Goal: Information Seeking & Learning: Learn about a topic

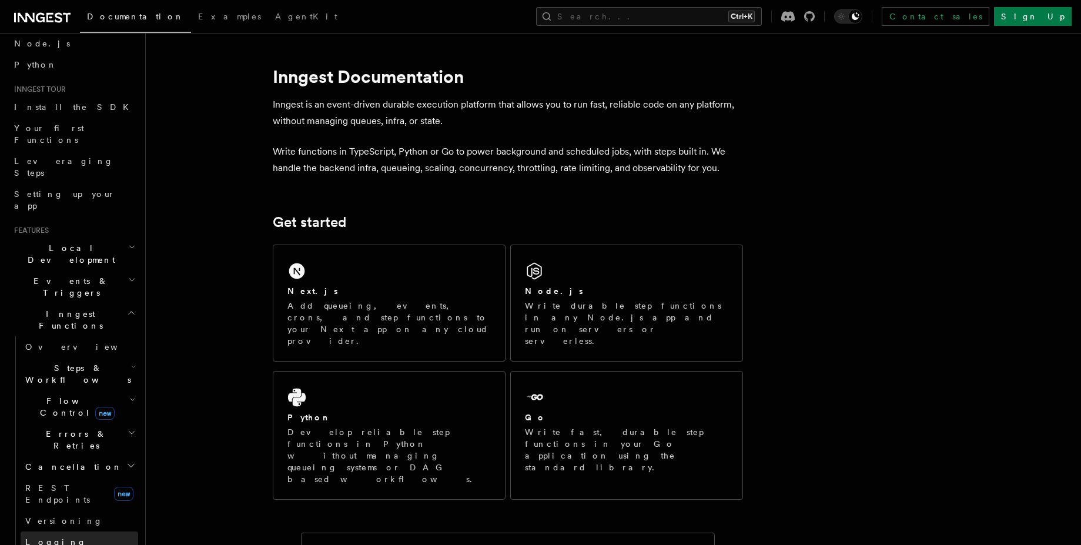
scroll to position [141, 0]
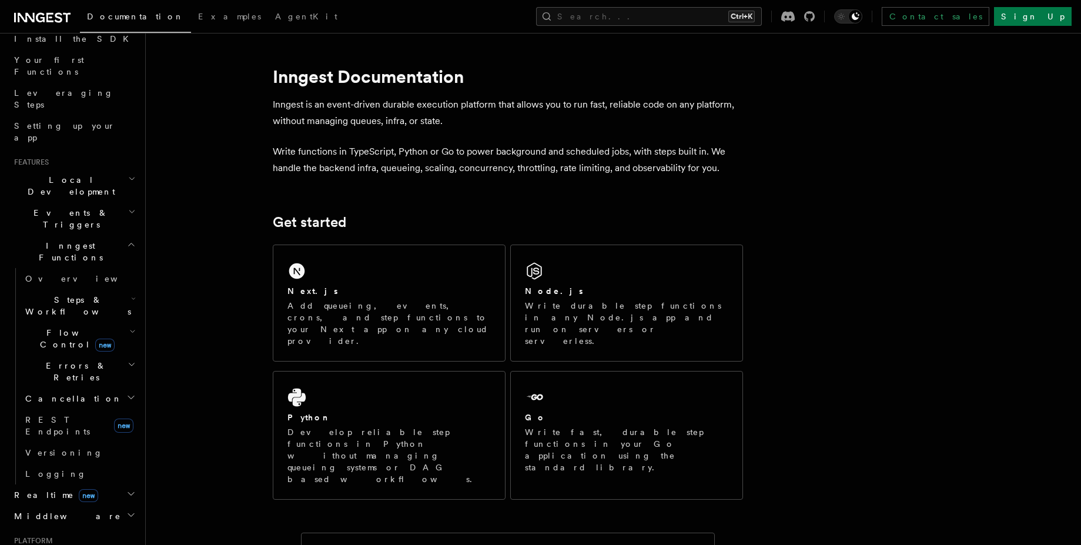
click at [131, 294] on icon "button" at bounding box center [133, 298] width 5 height 9
click at [115, 289] on h2 "Steps & Workflows" at bounding box center [80, 305] width 118 height 33
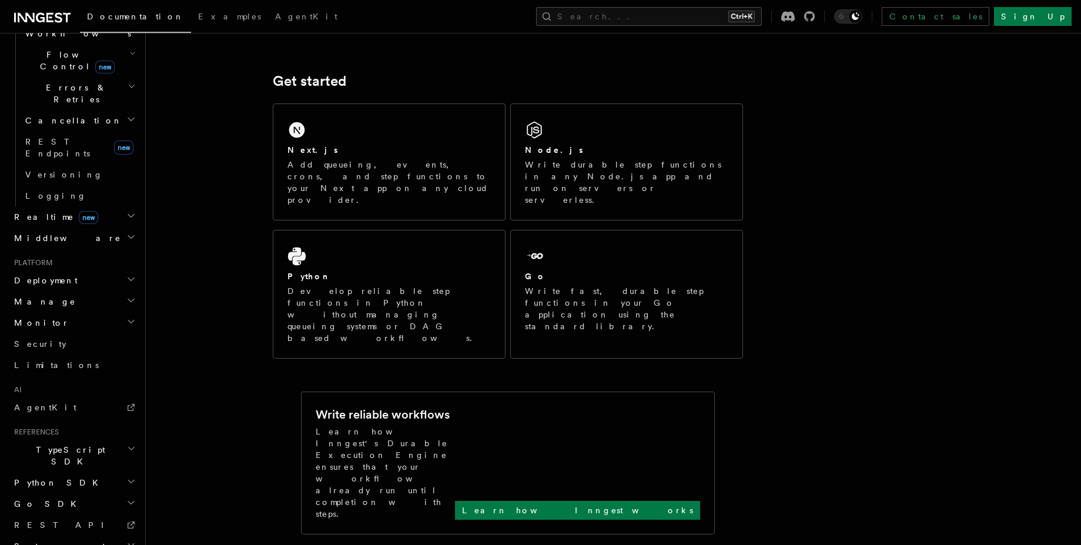
scroll to position [71, 0]
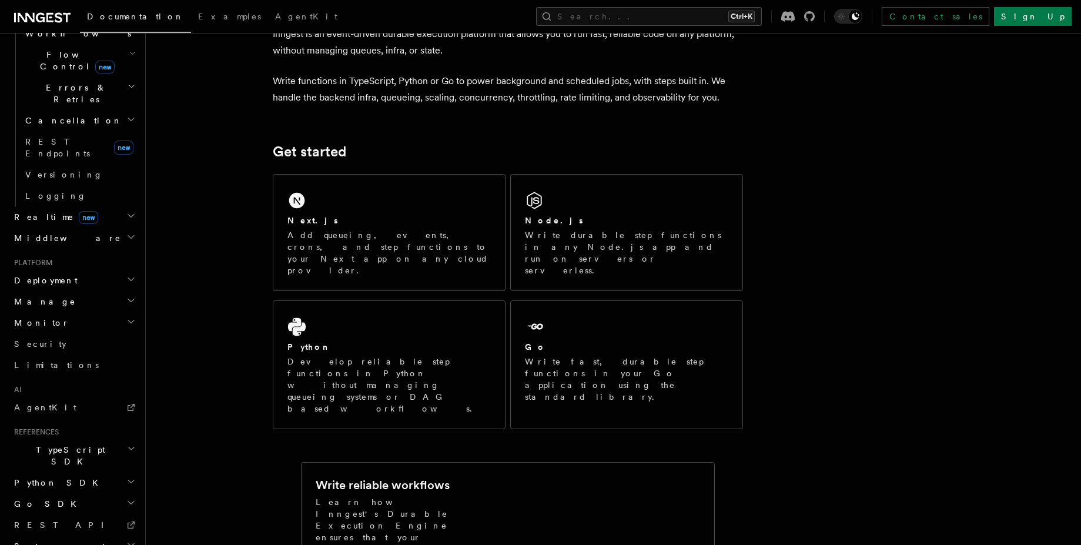
click at [118, 439] on h2 "TypeScript SDK" at bounding box center [73, 455] width 129 height 33
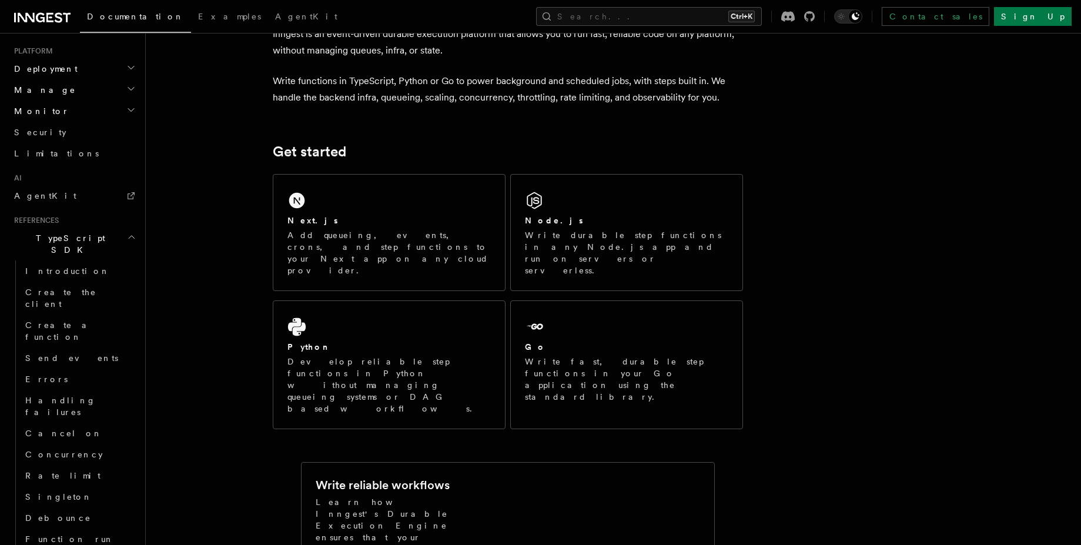
scroll to position [490, 0]
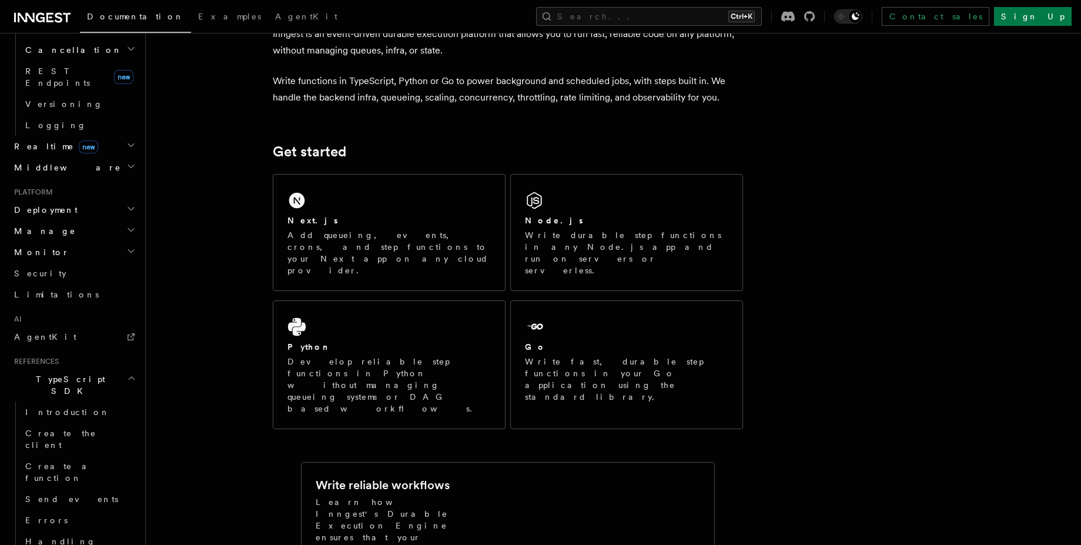
click at [125, 369] on h2 "TypeScript SDK" at bounding box center [73, 385] width 129 height 33
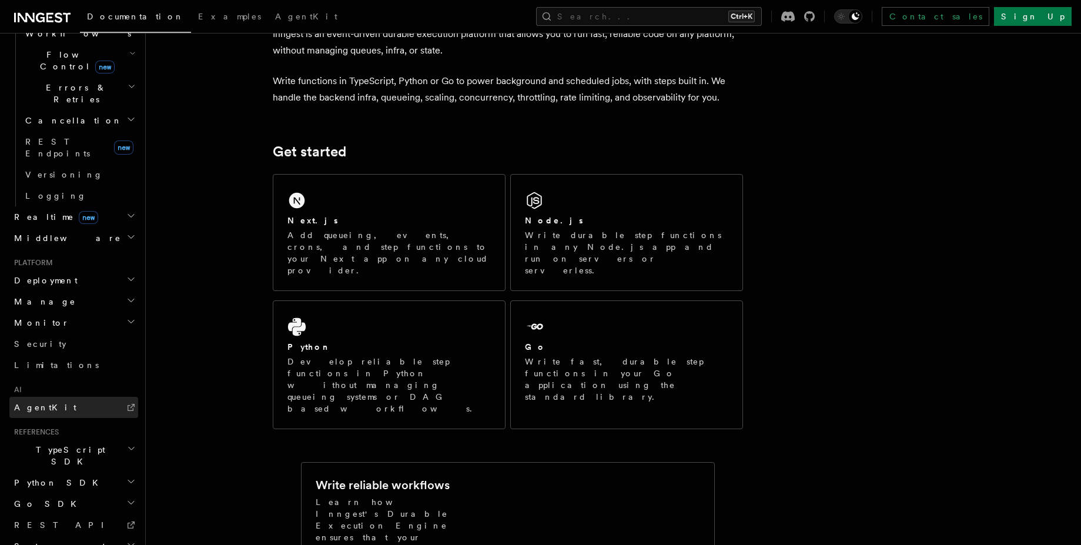
click at [83, 397] on link "AgentKit" at bounding box center [73, 407] width 129 height 21
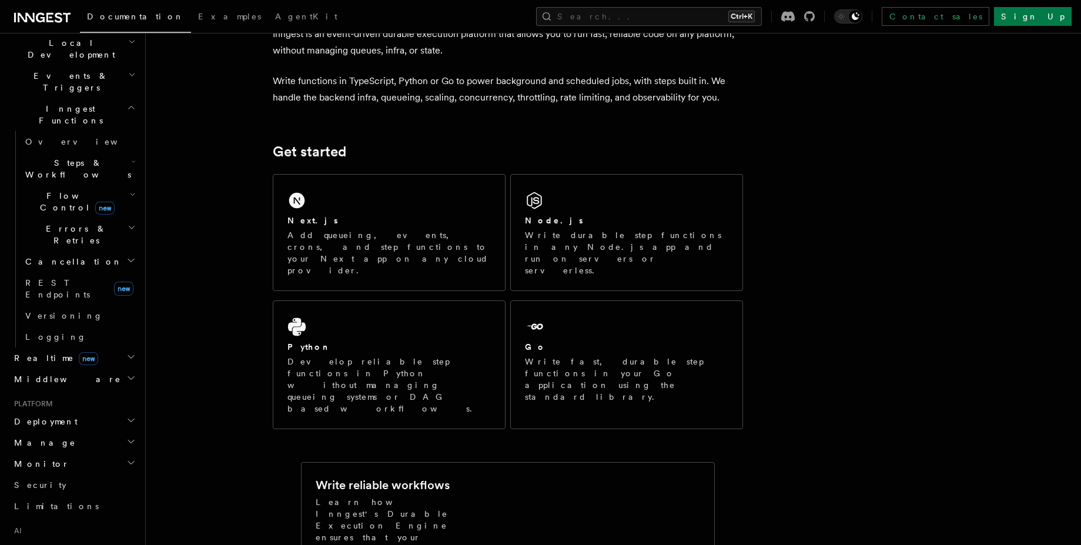
click at [119, 411] on h2 "Deployment" at bounding box center [73, 421] width 129 height 21
drag, startPoint x: 119, startPoint y: 311, endPoint x: 121, endPoint y: 423, distance: 112.3
click at [121, 423] on li "Deployment Overview Environments & Apps Syncing Event keys Signing keys Cloud P…" at bounding box center [73, 534] width 129 height 247
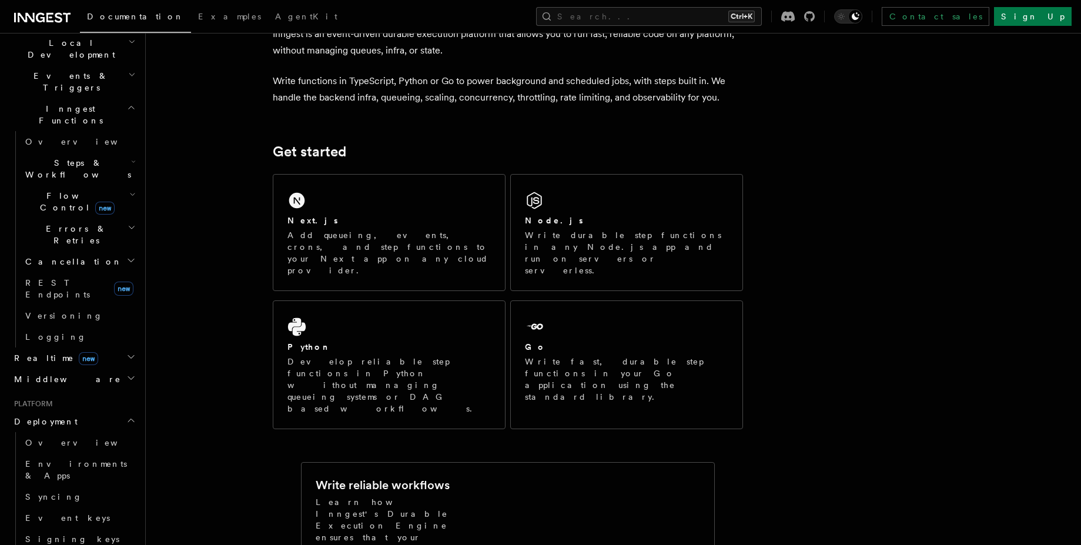
click at [112, 411] on h2 "Deployment" at bounding box center [73, 421] width 129 height 21
click at [126, 458] on icon "button" at bounding box center [130, 462] width 9 height 9
click at [115, 474] on link "Security" at bounding box center [73, 484] width 129 height 21
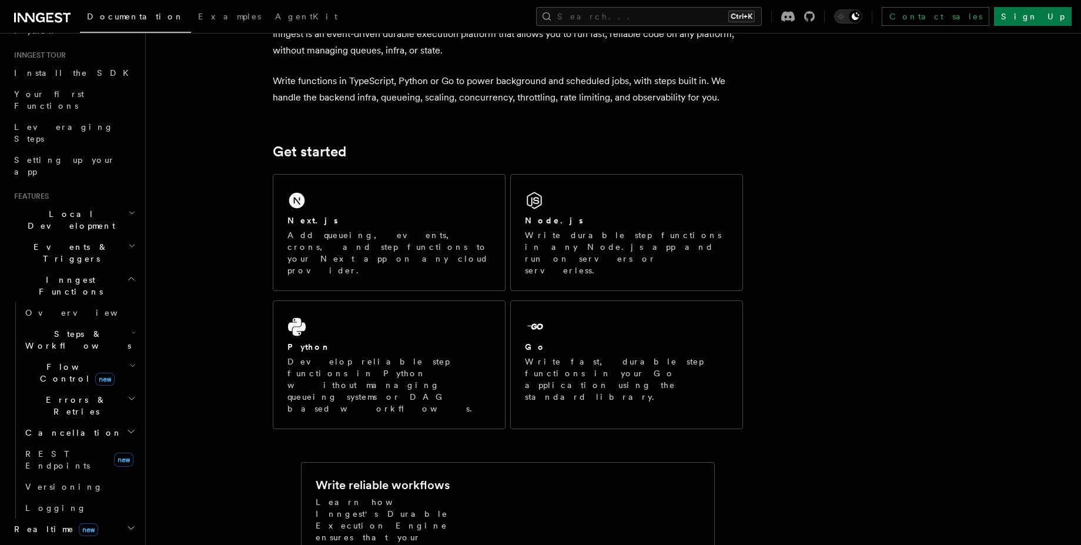
scroll to position [66, 0]
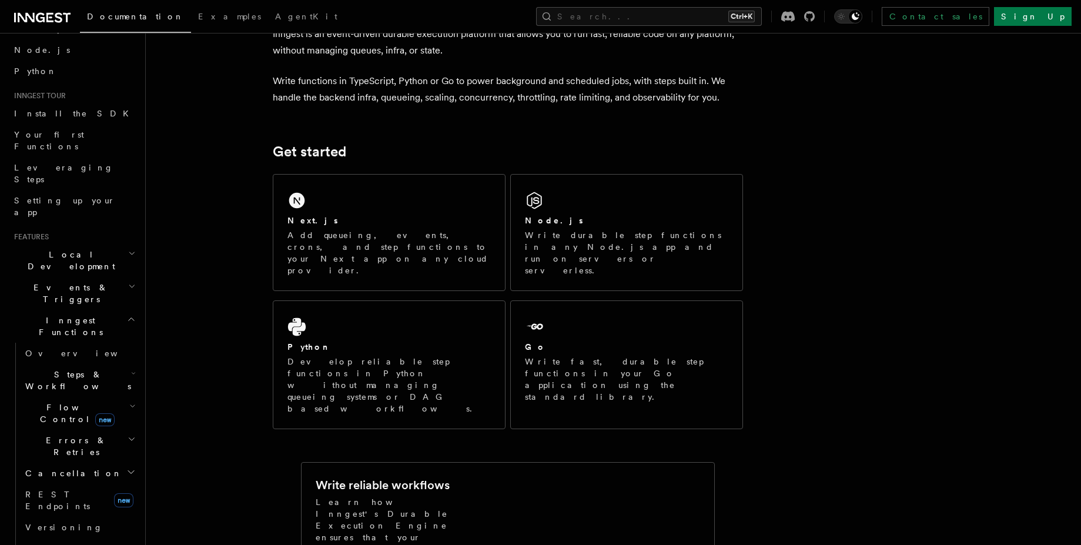
click at [92, 364] on h2 "Steps & Workflows" at bounding box center [80, 380] width 118 height 33
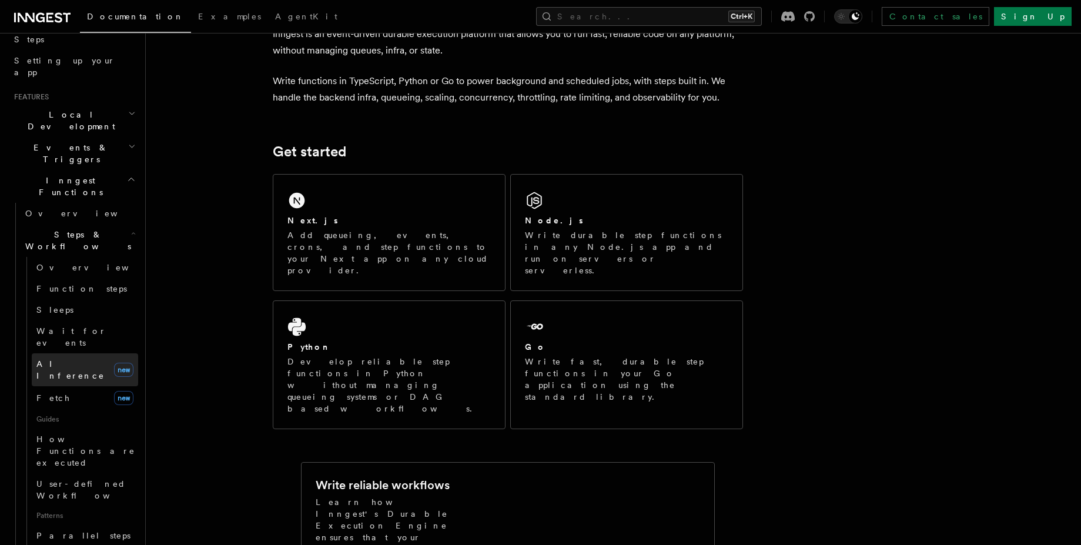
scroll to position [208, 0]
click at [96, 277] on link "Function steps" at bounding box center [85, 287] width 106 height 21
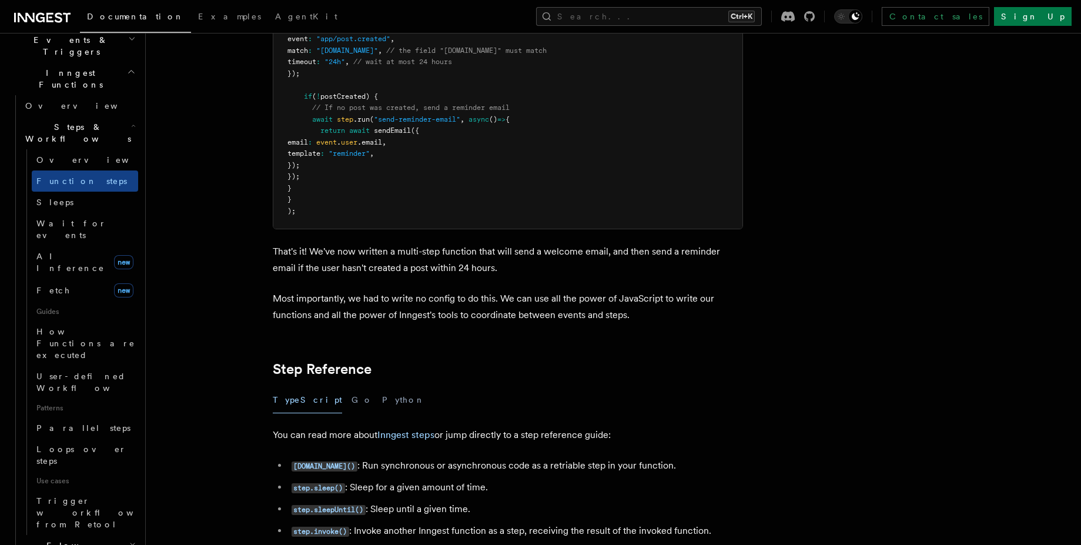
scroll to position [349, 0]
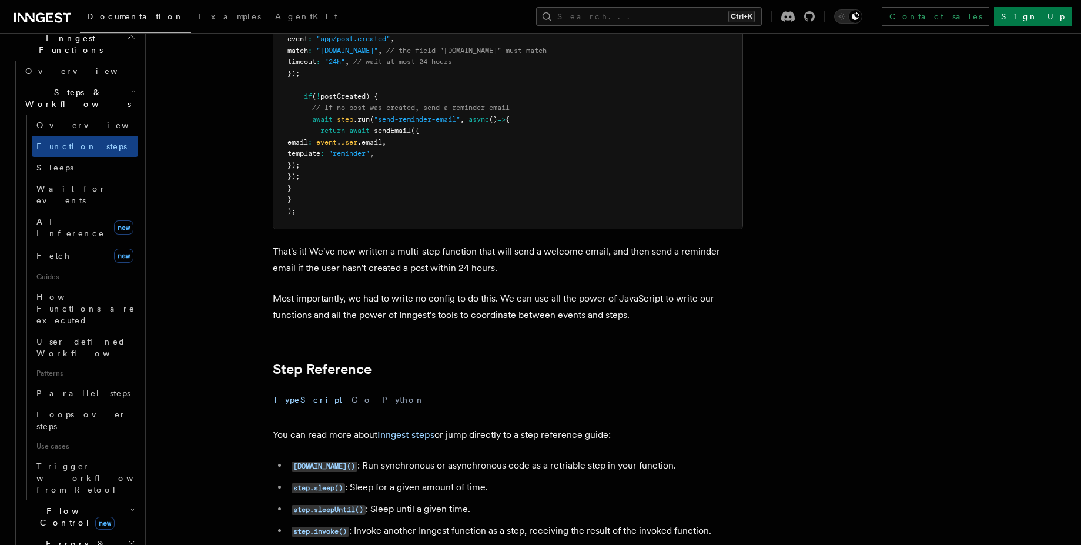
click at [129, 505] on icon "button" at bounding box center [132, 509] width 6 height 9
click at [128, 538] on icon "button" at bounding box center [132, 542] width 8 height 9
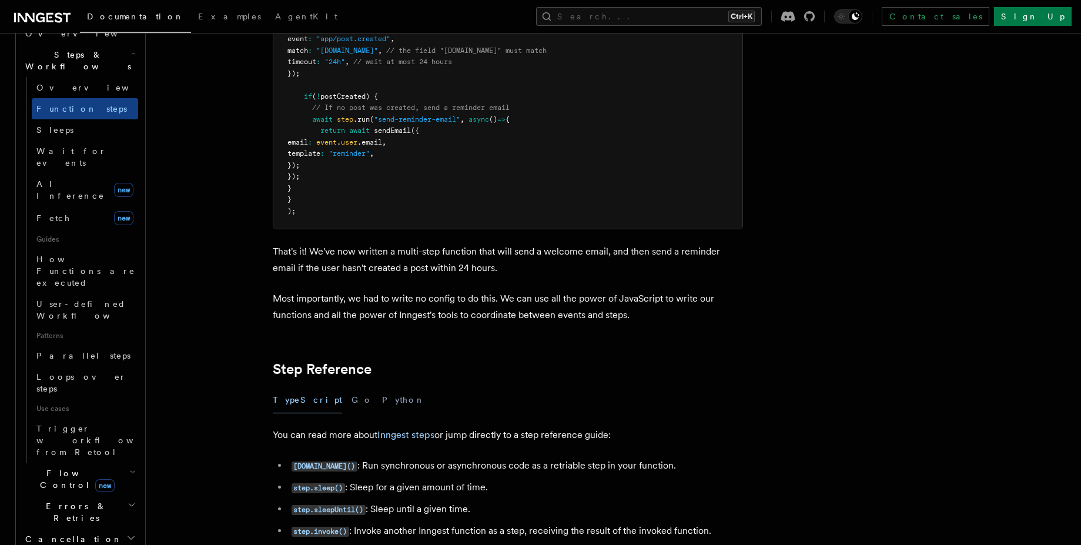
scroll to position [419, 0]
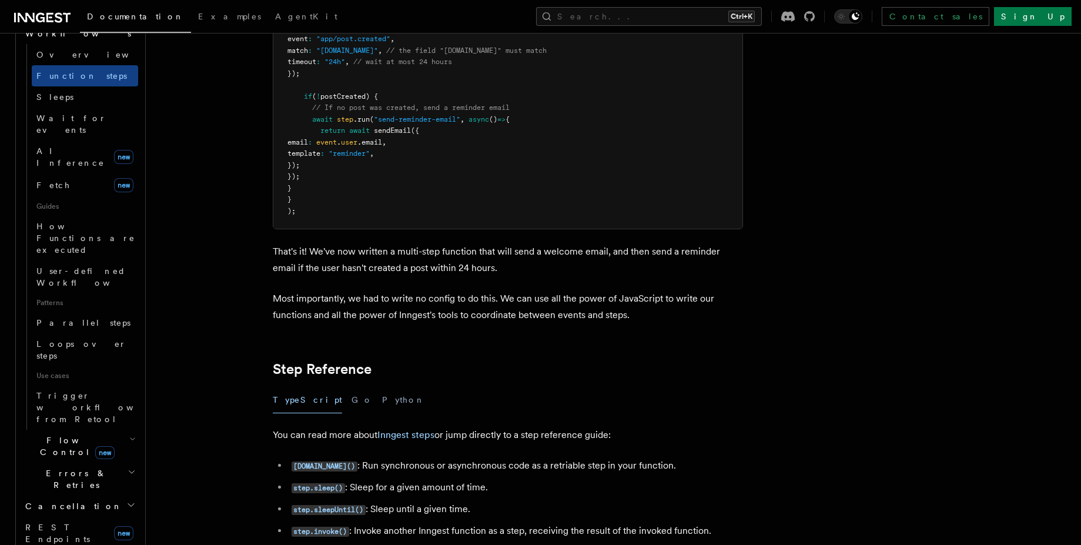
click at [95, 496] on h2 "Cancellation" at bounding box center [80, 506] width 118 height 21
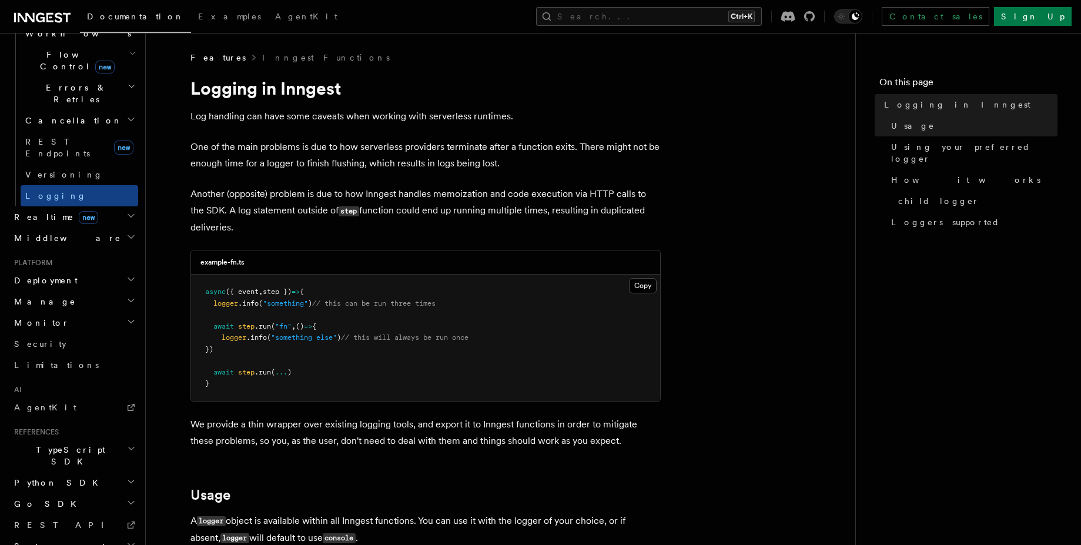
click at [79, 211] on span "new" at bounding box center [88, 217] width 19 height 13
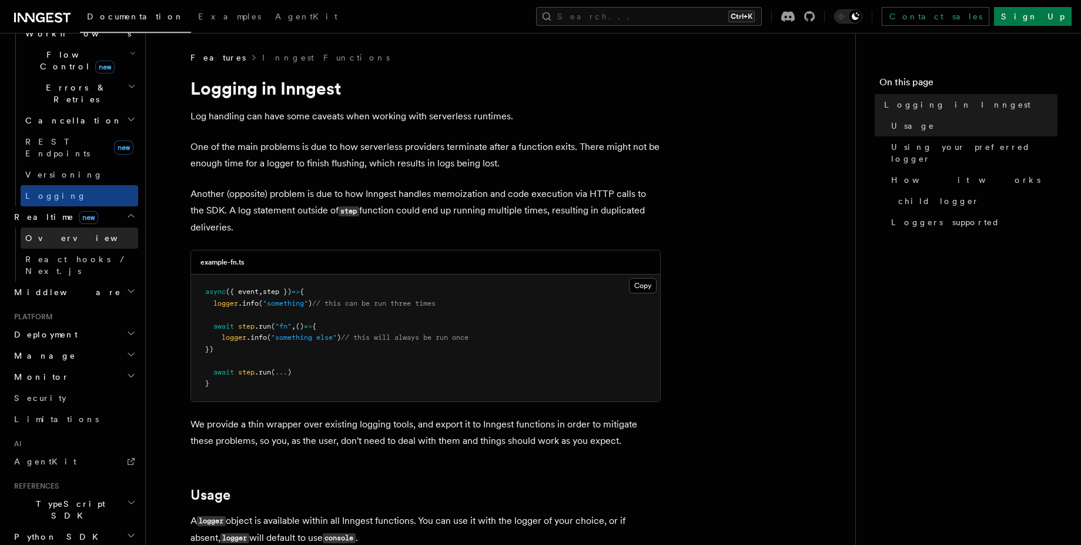
click at [65, 228] on link "Overview" at bounding box center [80, 238] width 118 height 21
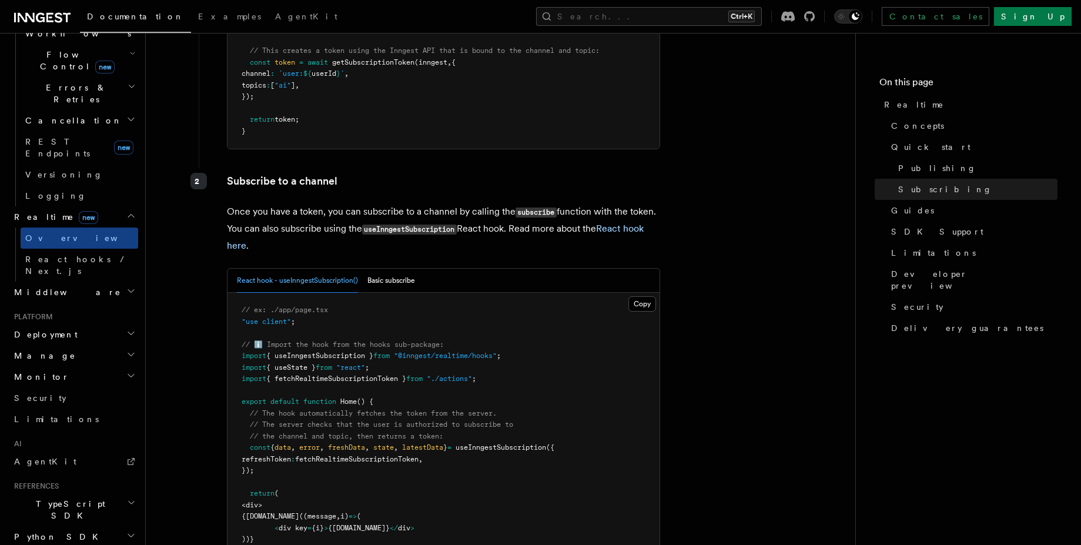
scroll to position [1905, 0]
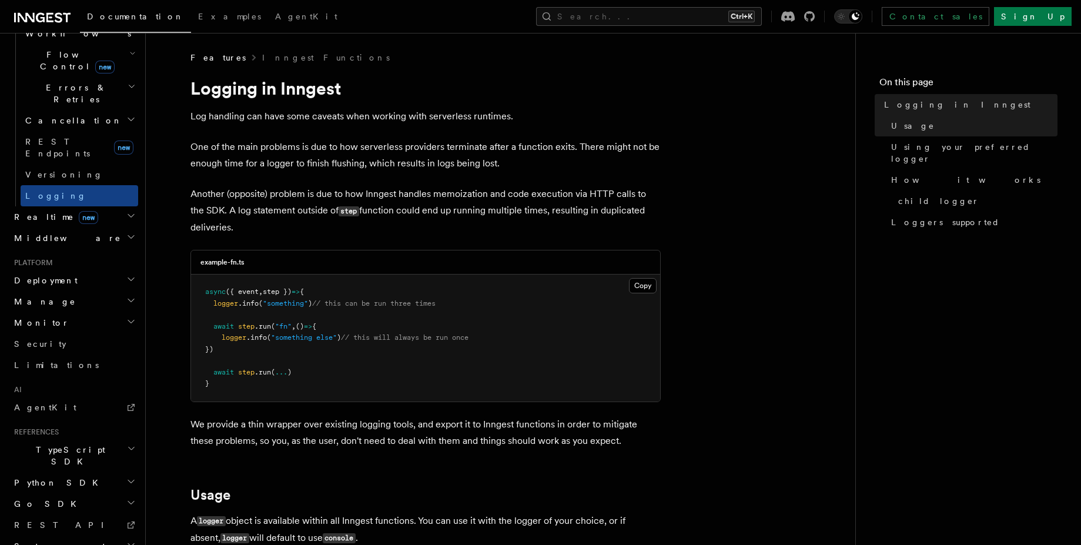
click at [714, 5] on div "Documentation Examples AgentKit Search... Ctrl+K Contact sales Sign Up" at bounding box center [540, 16] width 1081 height 33
click at [710, 17] on button "Search... Ctrl+K" at bounding box center [649, 16] width 226 height 19
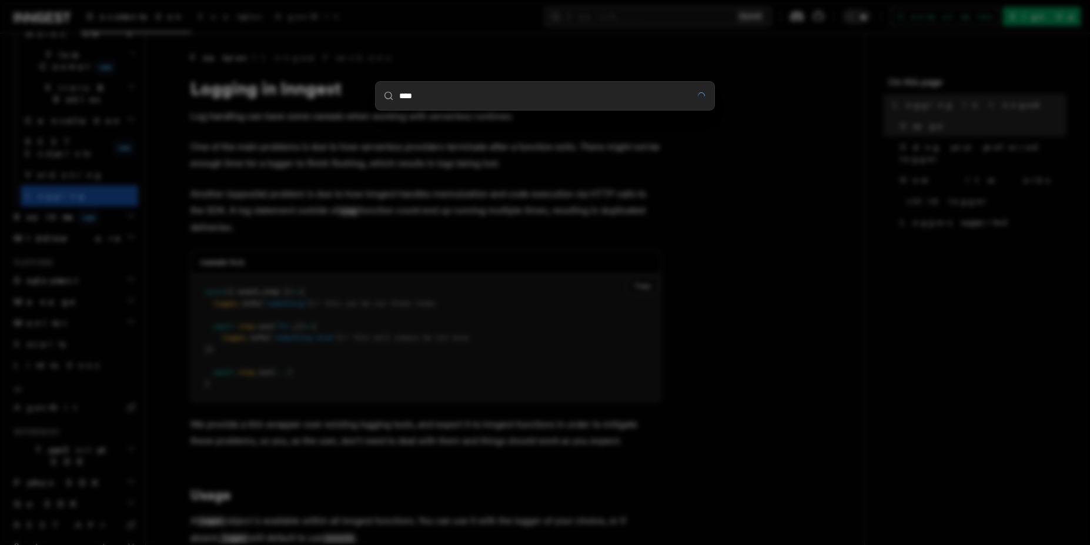
type input "*****"
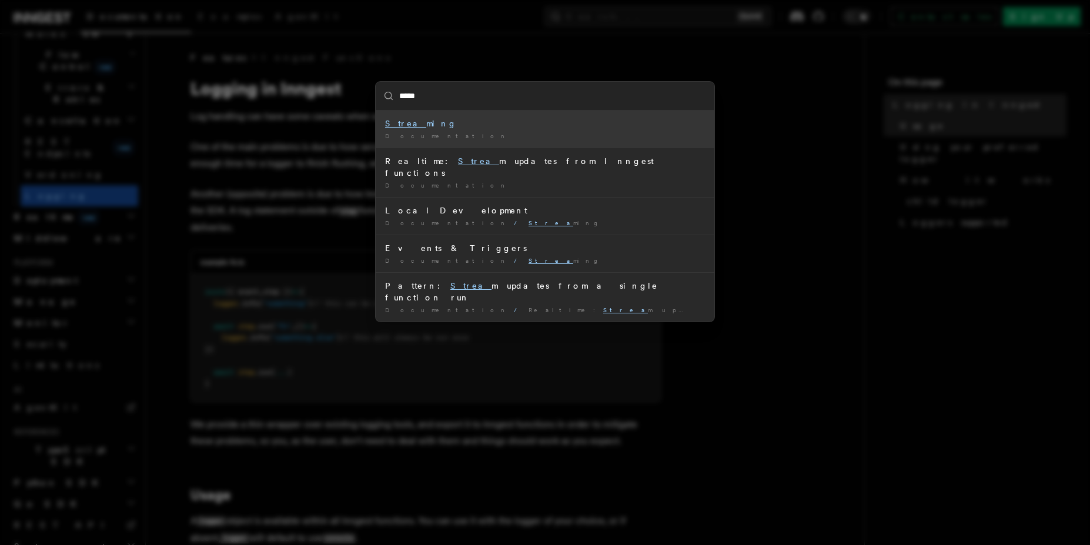
click at [437, 123] on div "Strea ming" at bounding box center [545, 124] width 320 height 12
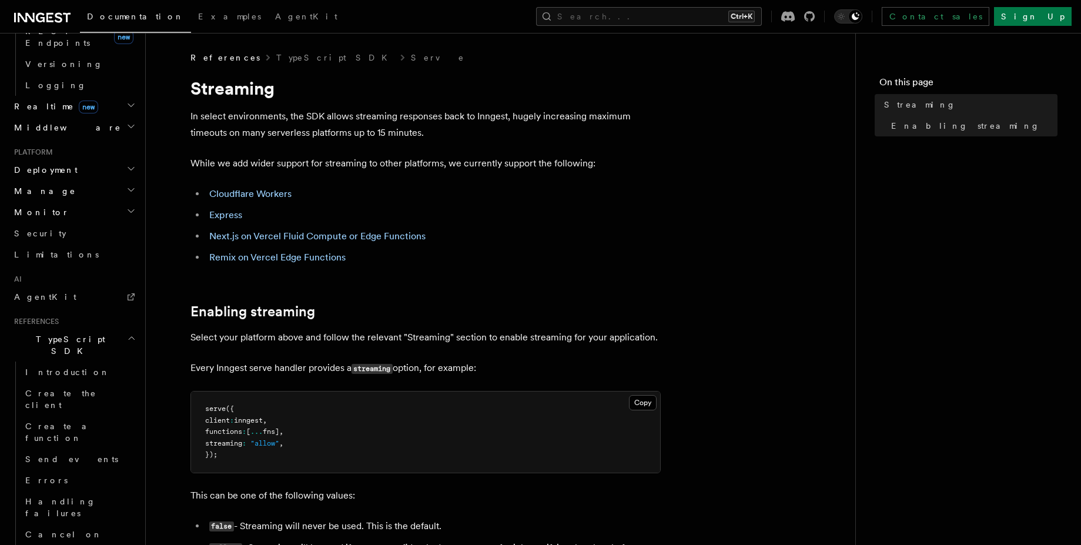
scroll to position [631, 0]
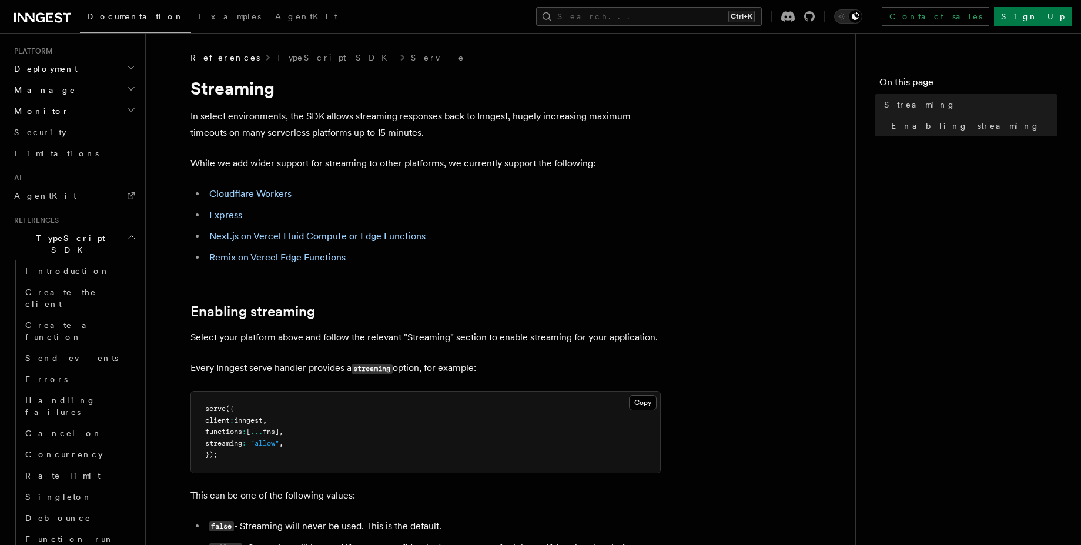
click at [271, 109] on p "In select environments, the SDK allows streaming responses back to Inngest, hug…" at bounding box center [425, 124] width 470 height 33
click at [362, 111] on p "In select environments, the SDK allows streaming responses back to Inngest, hug…" at bounding box center [425, 124] width 470 height 33
click at [518, 115] on p "In select environments, the SDK allows streaming responses back to Inngest, hug…" at bounding box center [425, 124] width 470 height 33
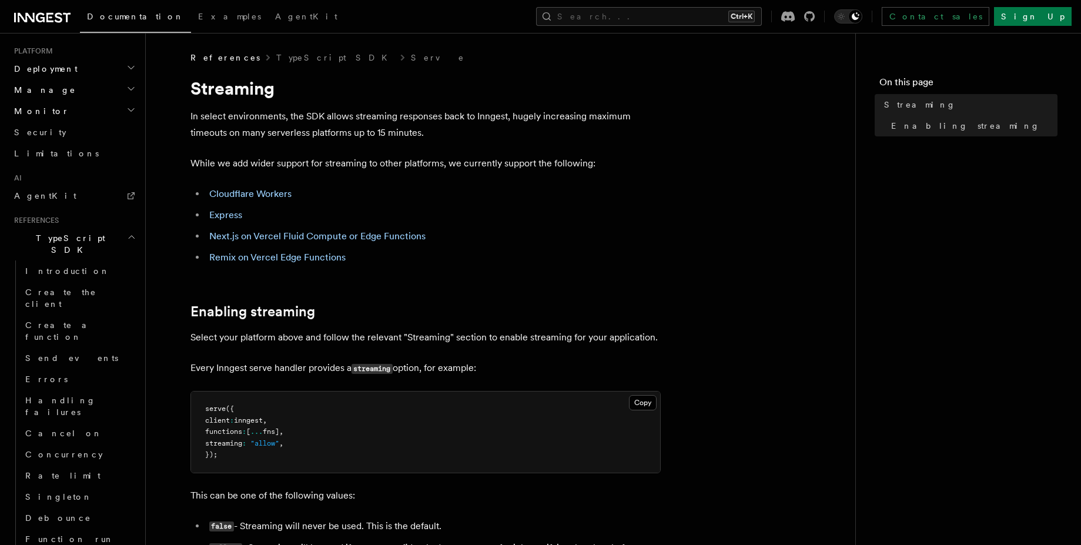
click at [198, 136] on p "In select environments, the SDK allows streaming responses back to Inngest, hug…" at bounding box center [425, 124] width 470 height 33
drag, startPoint x: 198, startPoint y: 136, endPoint x: 387, endPoint y: 133, distance: 189.9
click at [387, 133] on p "In select environments, the SDK allows streaming responses back to Inngest, hug…" at bounding box center [425, 124] width 470 height 33
click at [196, 163] on p "While we add wider support for streaming to other platforms, we currently suppo…" at bounding box center [425, 163] width 470 height 16
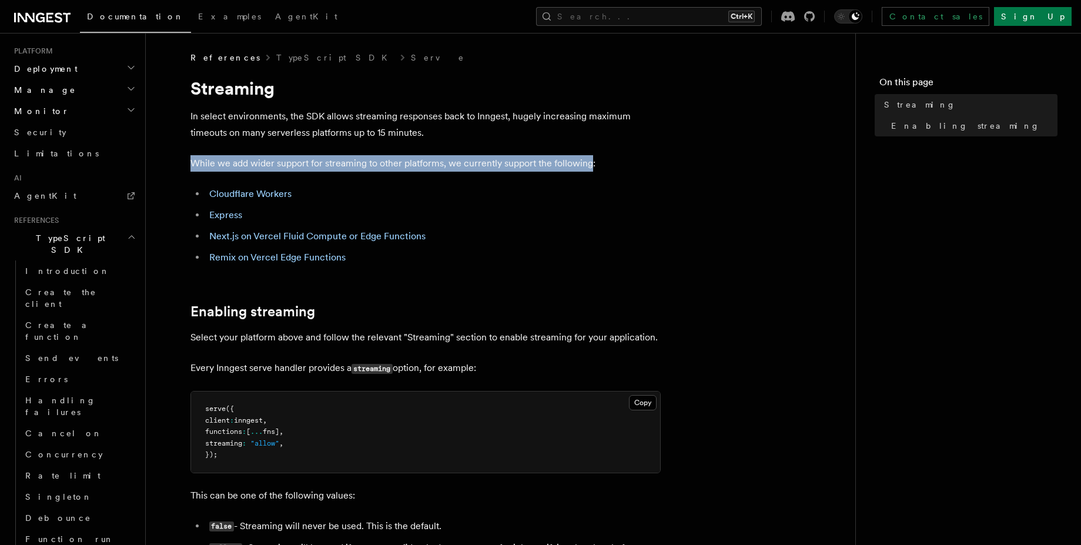
drag, startPoint x: 196, startPoint y: 163, endPoint x: 567, endPoint y: 161, distance: 371.0
click at [567, 161] on p "While we add wider support for streaming to other platforms, we currently suppo…" at bounding box center [425, 163] width 470 height 16
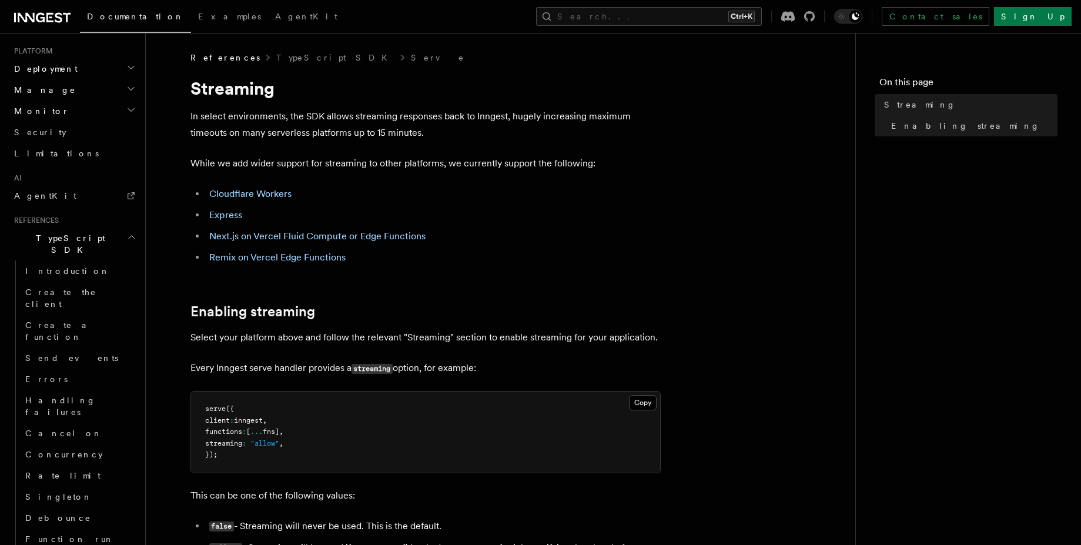
click at [376, 179] on article "References TypeScript SDK Serve Streaming In select environments, the SDK allow…" at bounding box center [501, 491] width 672 height 878
click at [365, 239] on link "Next.js on Vercel Fluid Compute or Edge Functions" at bounding box center [317, 235] width 216 height 11
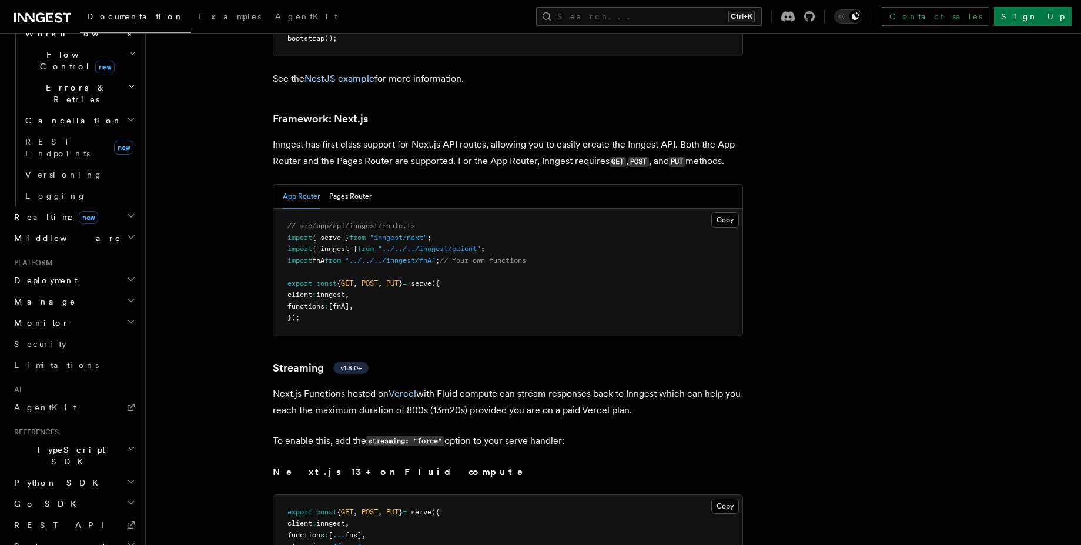
scroll to position [7623, 0]
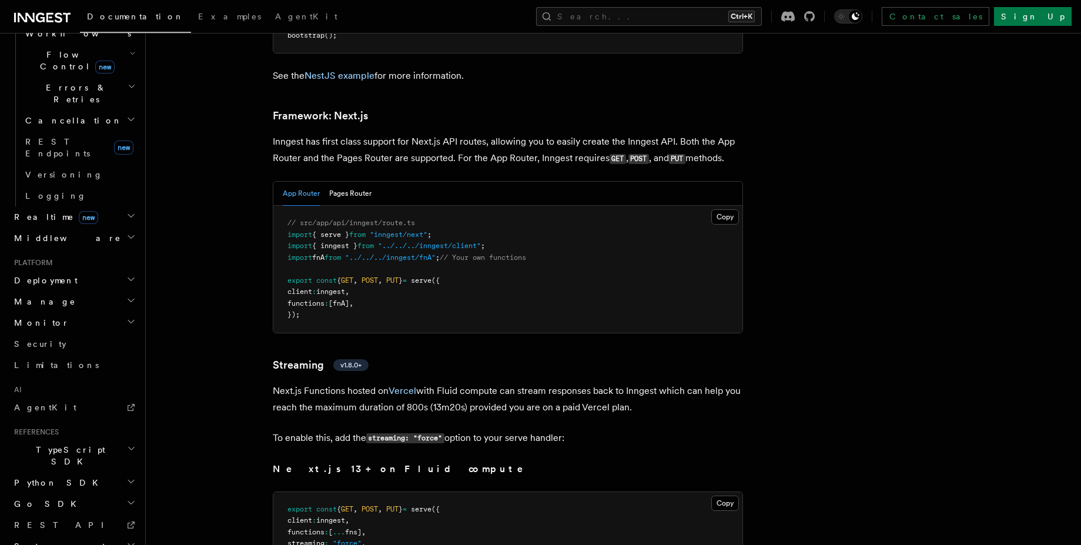
click at [295, 133] on p "Inngest has first class support for Next.js API routes, allowing you to easily …" at bounding box center [508, 150] width 470 height 34
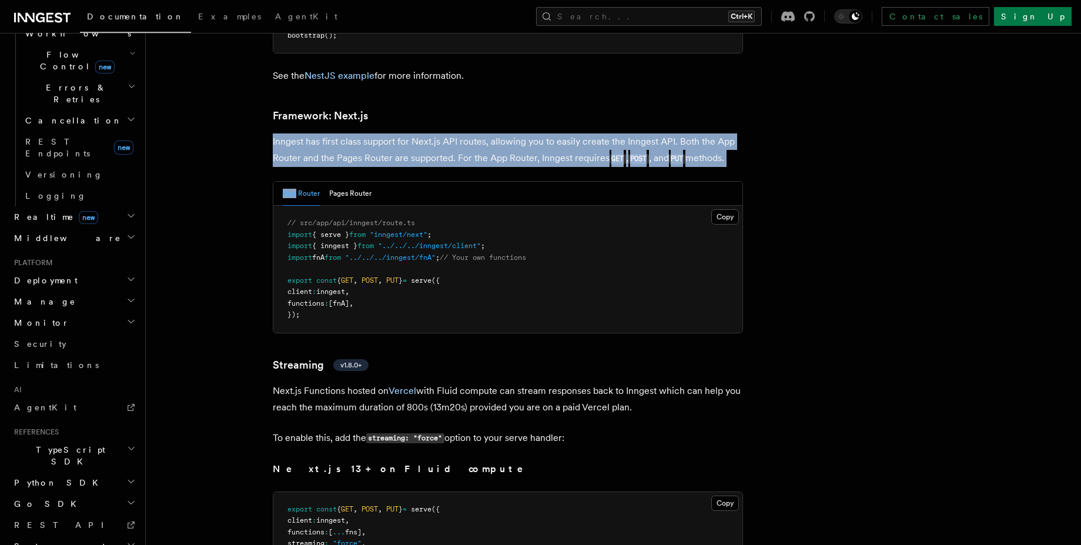
drag, startPoint x: 295, startPoint y: 93, endPoint x: 293, endPoint y: 125, distance: 31.2
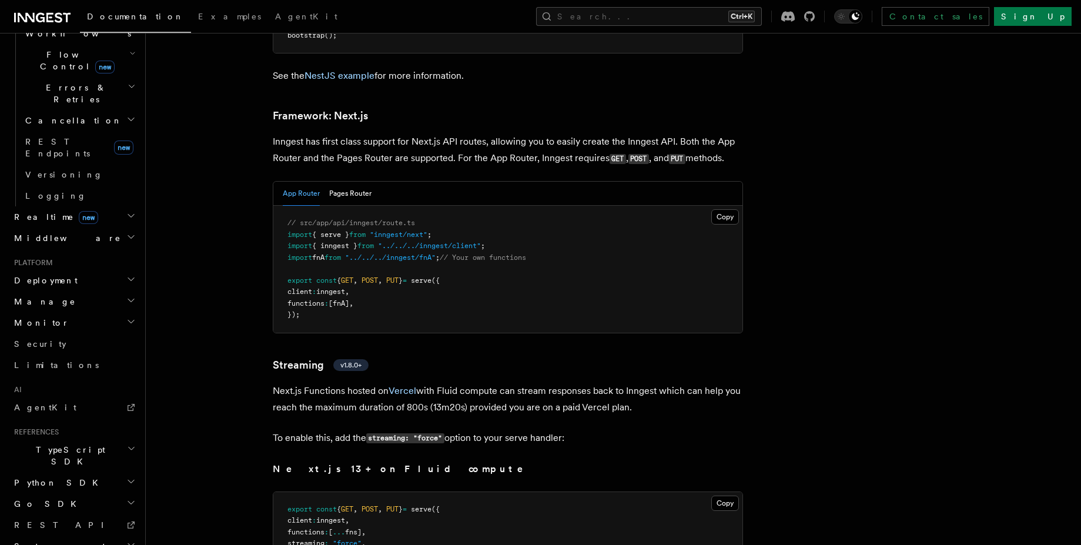
click at [280, 383] on p "Next.js Functions hosted on Vercel with Fluid compute can stream responses back…" at bounding box center [508, 399] width 470 height 33
drag, startPoint x: 280, startPoint y: 347, endPoint x: 356, endPoint y: 339, distance: 76.3
click at [357, 383] on p "Next.js Functions hosted on Vercel with Fluid compute can stream responses back…" at bounding box center [508, 399] width 470 height 33
click at [323, 383] on p "Next.js Functions hosted on Vercel with Fluid compute can stream responses back…" at bounding box center [508, 399] width 470 height 33
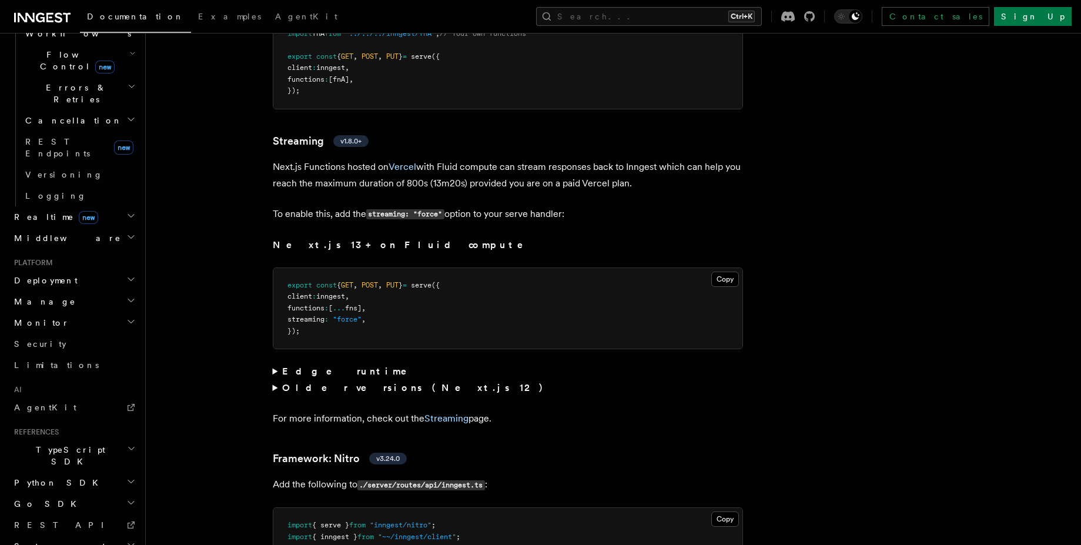
scroll to position [7905, 0]
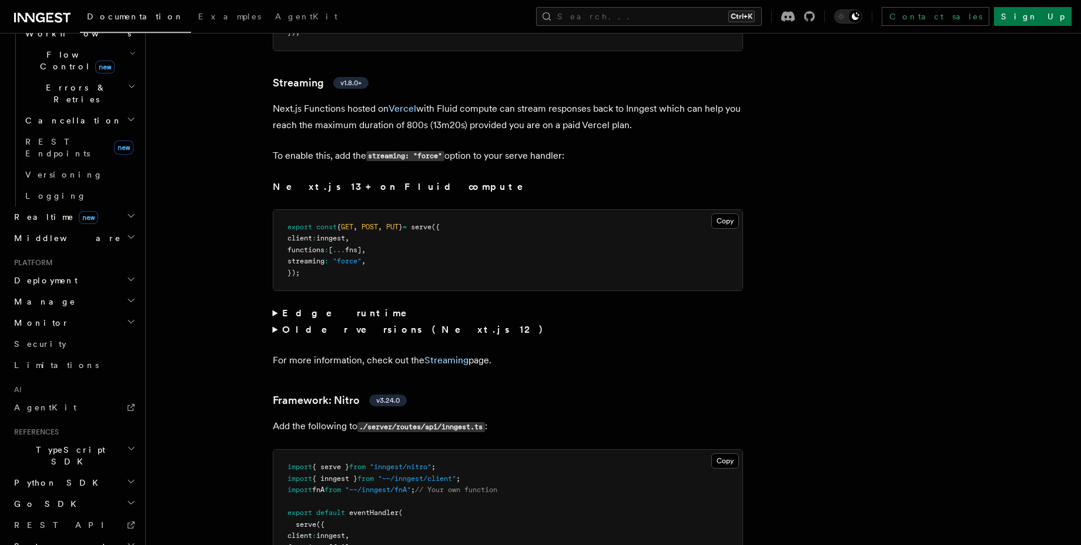
click at [280, 352] on p "For more information, check out the Streaming page." at bounding box center [508, 360] width 470 height 16
click at [433, 354] on link "Streaming" at bounding box center [446, 359] width 44 height 11
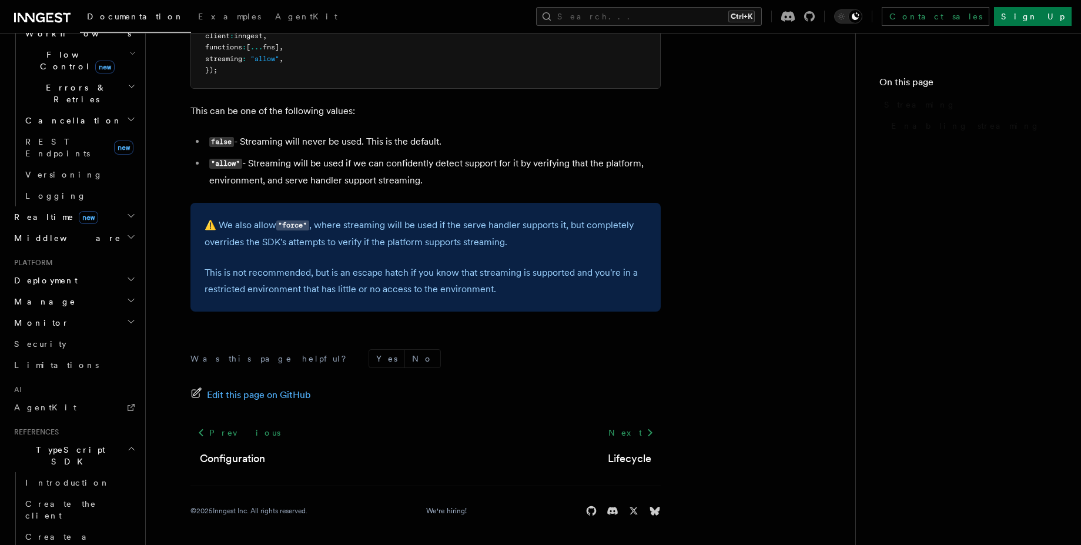
scroll to position [631, 0]
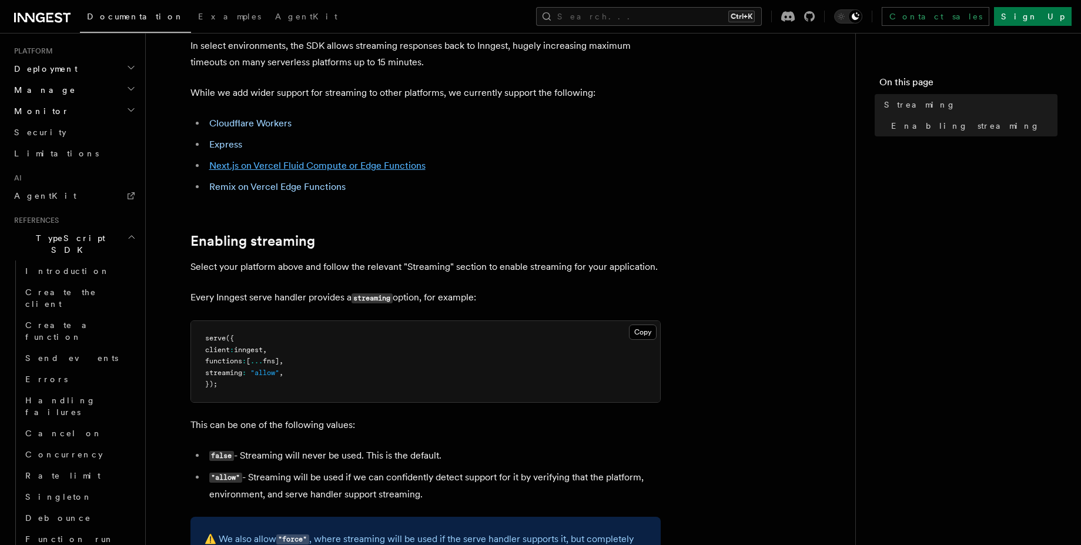
click at [364, 169] on link "Next.js on Vercel Fluid Compute or Edge Functions" at bounding box center [317, 165] width 216 height 11
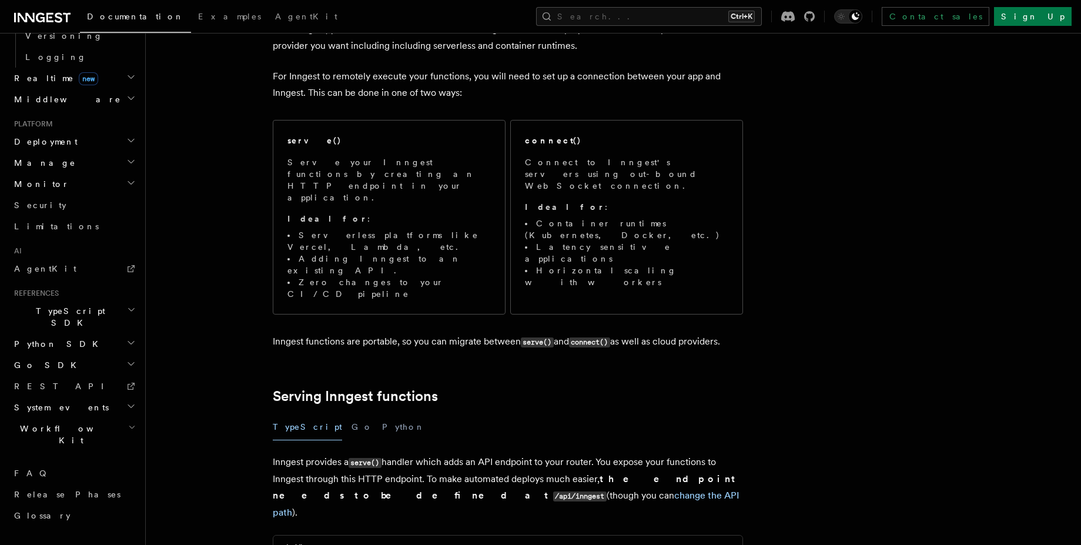
scroll to position [419, 0]
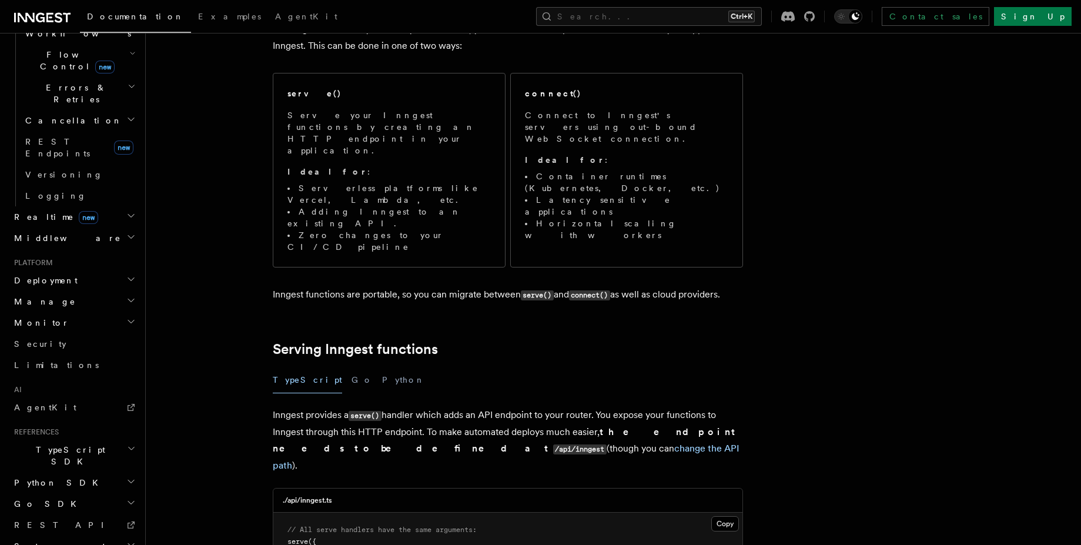
scroll to position [631, 0]
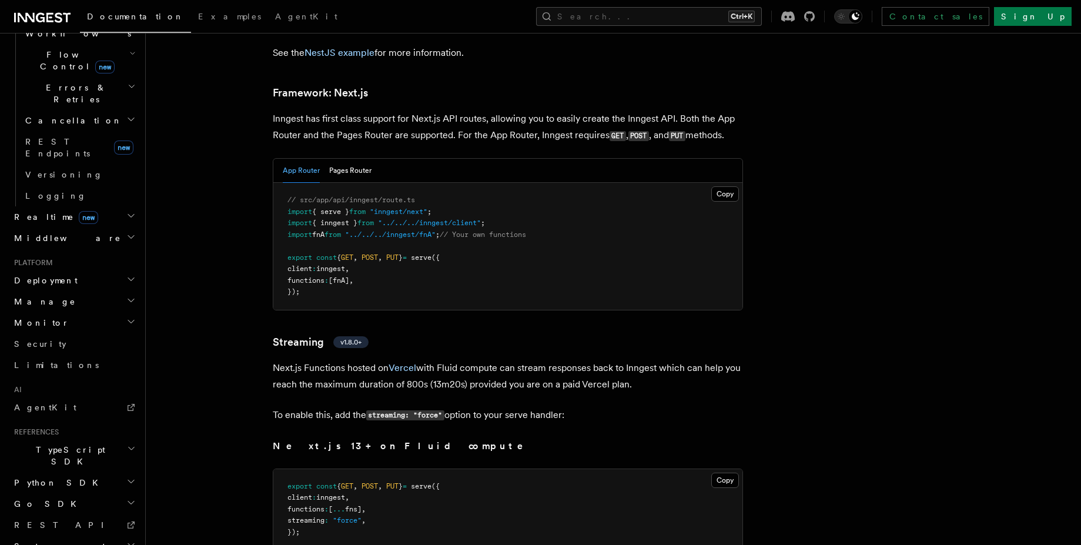
scroll to position [7625, 0]
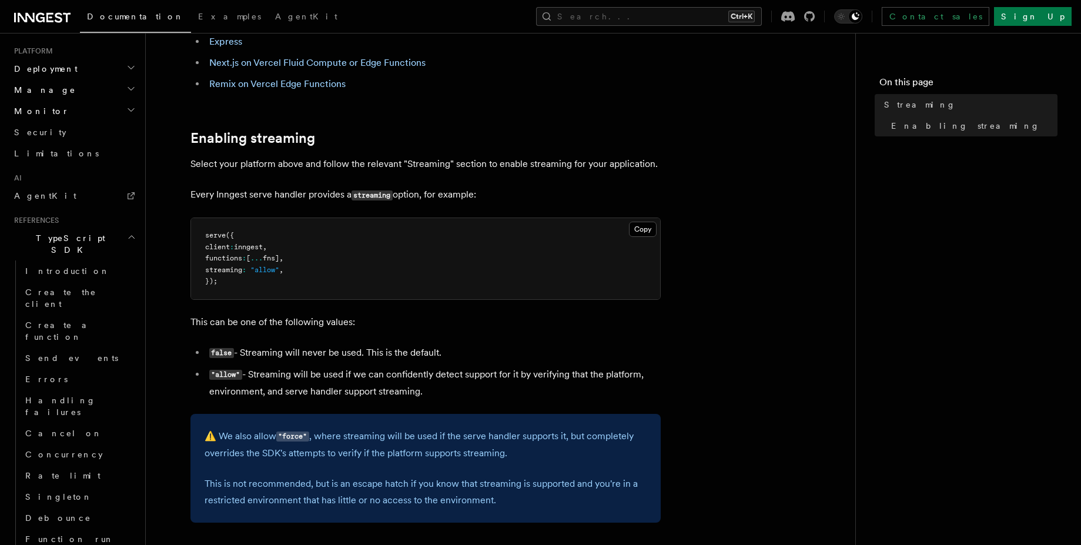
scroll to position [212, 0]
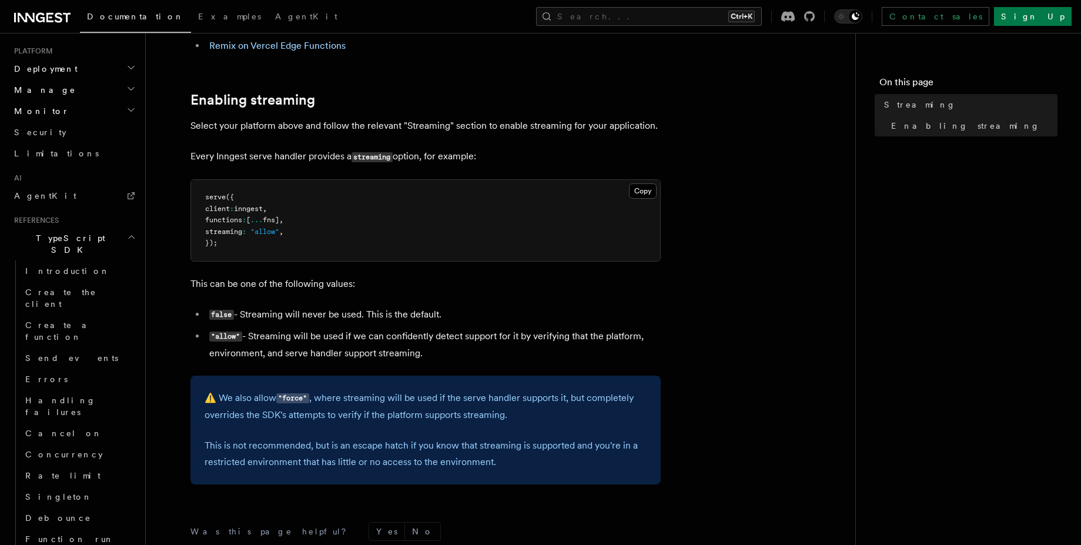
click at [279, 331] on li ""allow" - Streaming will be used if we can confidently detect support for it by…" at bounding box center [433, 345] width 455 height 34
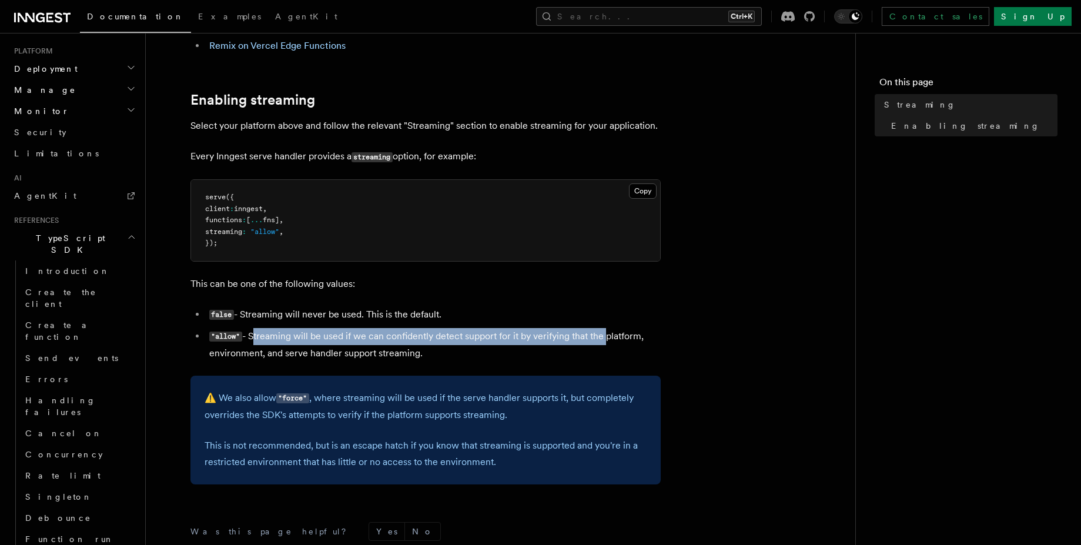
drag, startPoint x: 279, startPoint y: 331, endPoint x: 597, endPoint y: 334, distance: 318.1
click at [597, 334] on li ""allow" - Streaming will be used if we can confidently detect support for it by…" at bounding box center [433, 345] width 455 height 34
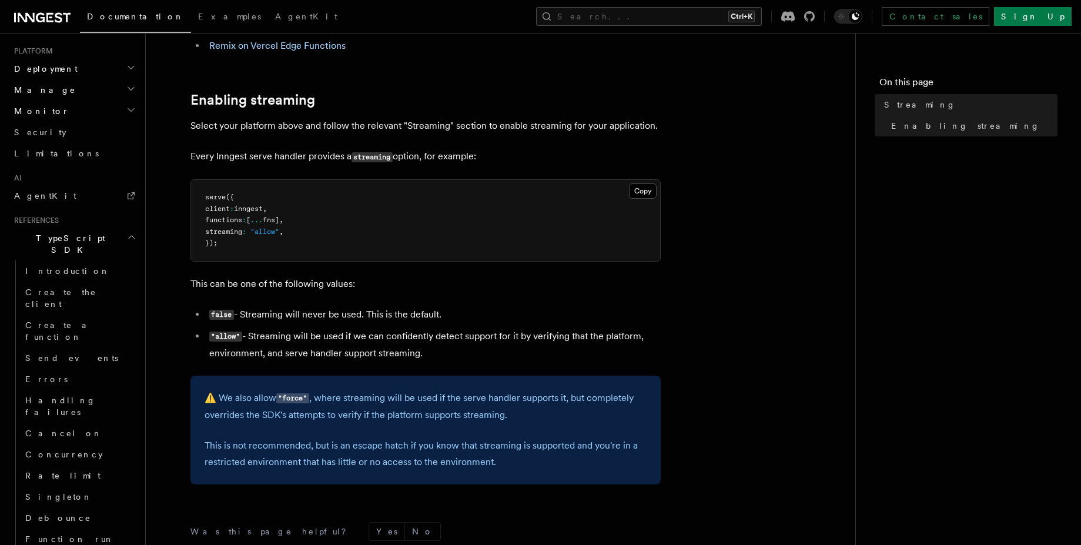
click at [232, 349] on li ""allow" - Streaming will be used if we can confidently detect support for it by…" at bounding box center [433, 345] width 455 height 34
drag, startPoint x: 232, startPoint y: 349, endPoint x: 320, endPoint y: 348, distance: 88.2
click at [320, 348] on li ""allow" - Streaming will be used if we can confidently detect support for it by…" at bounding box center [433, 345] width 455 height 34
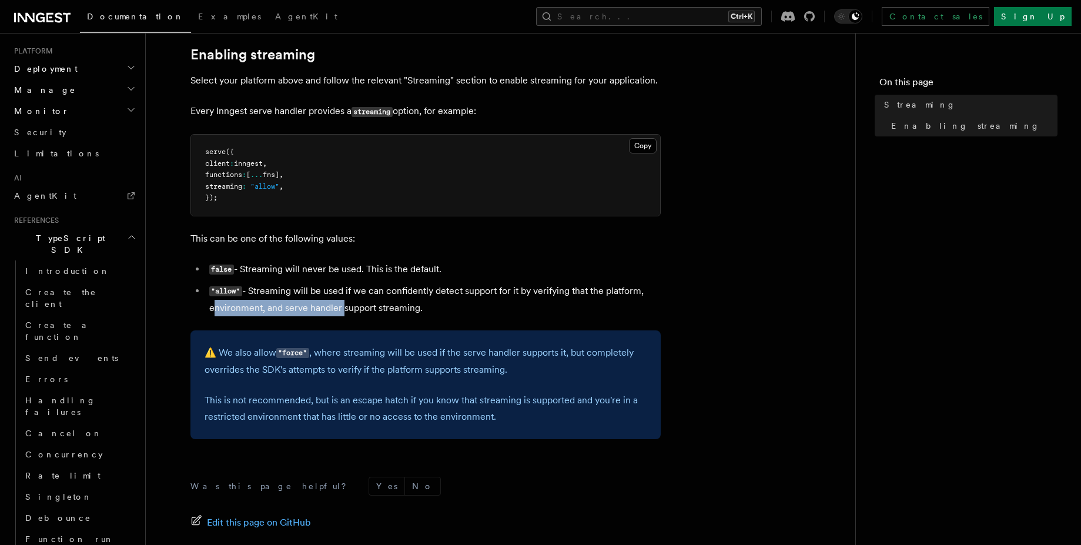
scroll to position [282, 0]
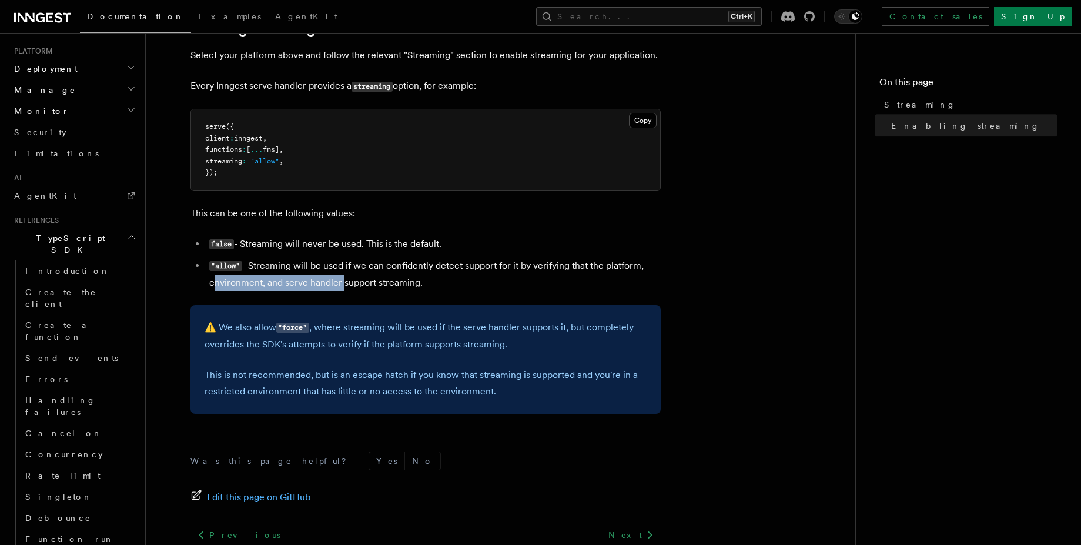
click at [360, 340] on p "⚠️ We also allow "force" , where streaming will be used if the serve handler su…" at bounding box center [426, 336] width 442 height 34
drag, startPoint x: 360, startPoint y: 340, endPoint x: 399, endPoint y: 343, distance: 38.3
click at [396, 343] on p "⚠️ We also allow "force" , where streaming will be used if the serve handler su…" at bounding box center [426, 336] width 442 height 34
click at [412, 343] on p "⚠️ We also allow "force" , where streaming will be used if the serve handler su…" at bounding box center [426, 336] width 442 height 34
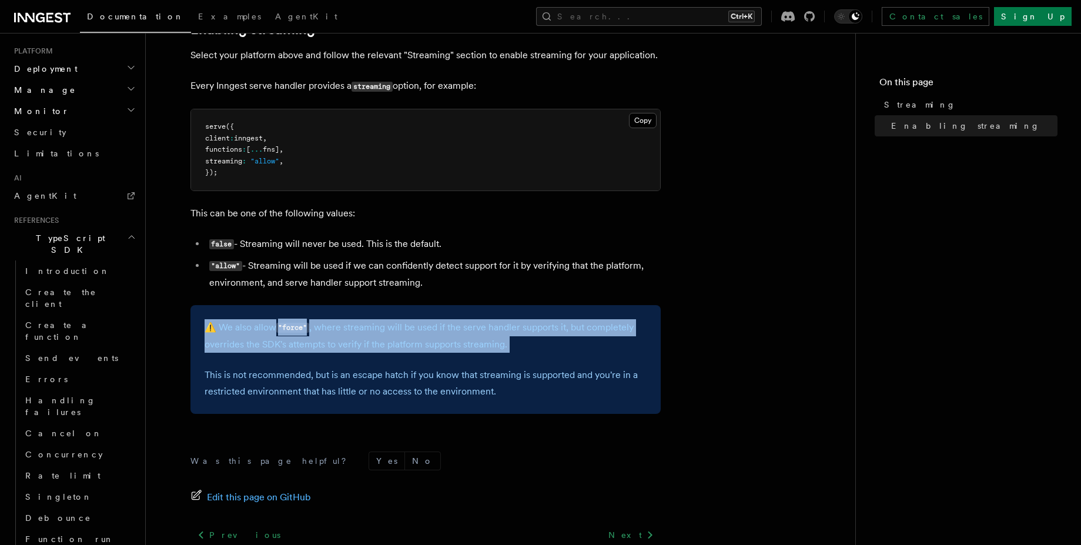
click at [412, 343] on p "⚠️ We also allow "force" , where streaming will be used if the serve handler su…" at bounding box center [426, 336] width 442 height 34
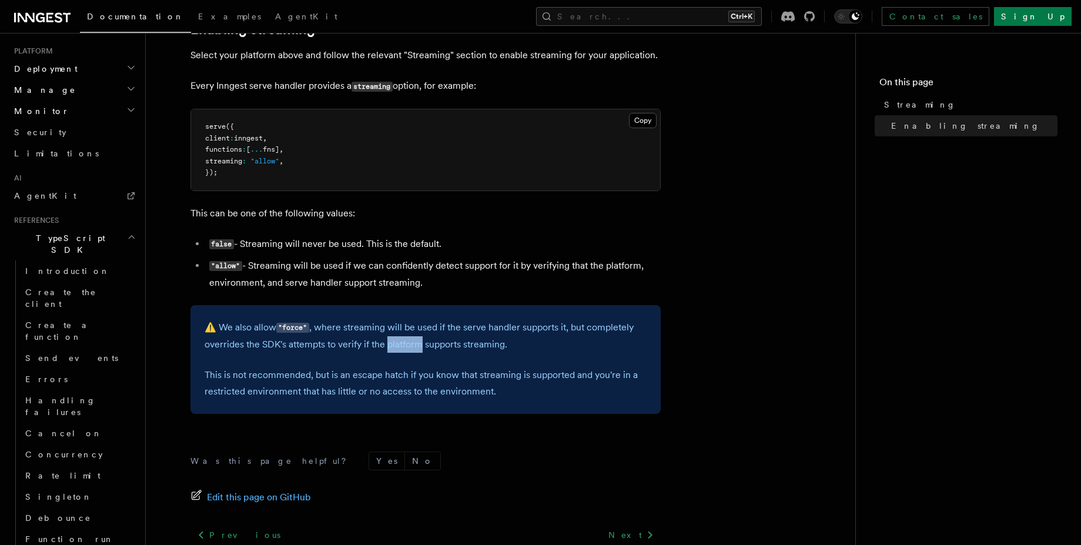
click at [412, 343] on p "⚠️ We also allow "force" , where streaming will be used if the serve handler su…" at bounding box center [426, 336] width 442 height 34
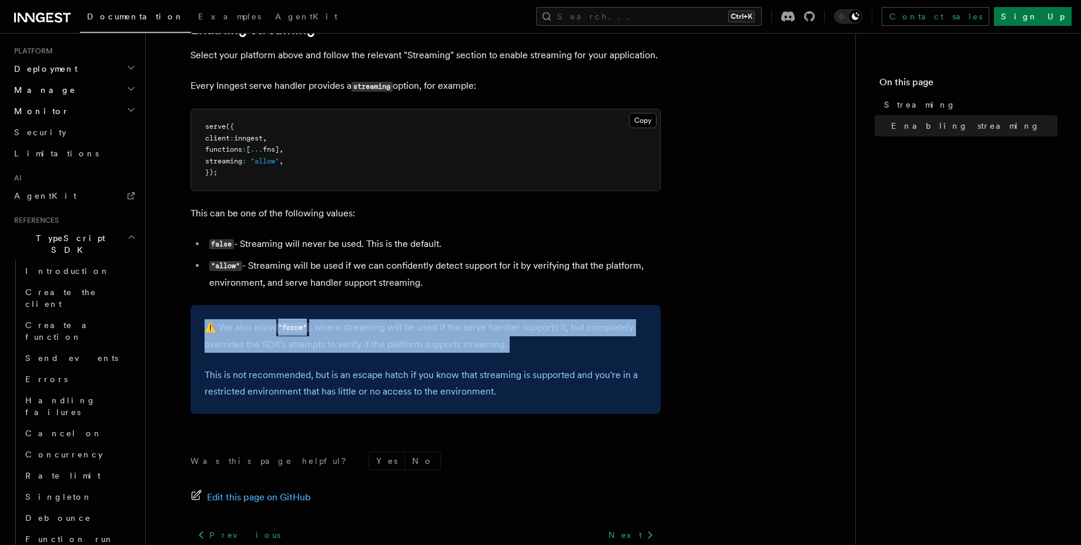
click at [412, 343] on p "⚠️ We also allow "force" , where streaming will be used if the serve handler su…" at bounding box center [426, 336] width 442 height 34
click at [375, 360] on div "⚠️ We also allow "force" , where streaming will be used if the serve handler su…" at bounding box center [425, 359] width 470 height 109
